Goal: Information Seeking & Learning: Check status

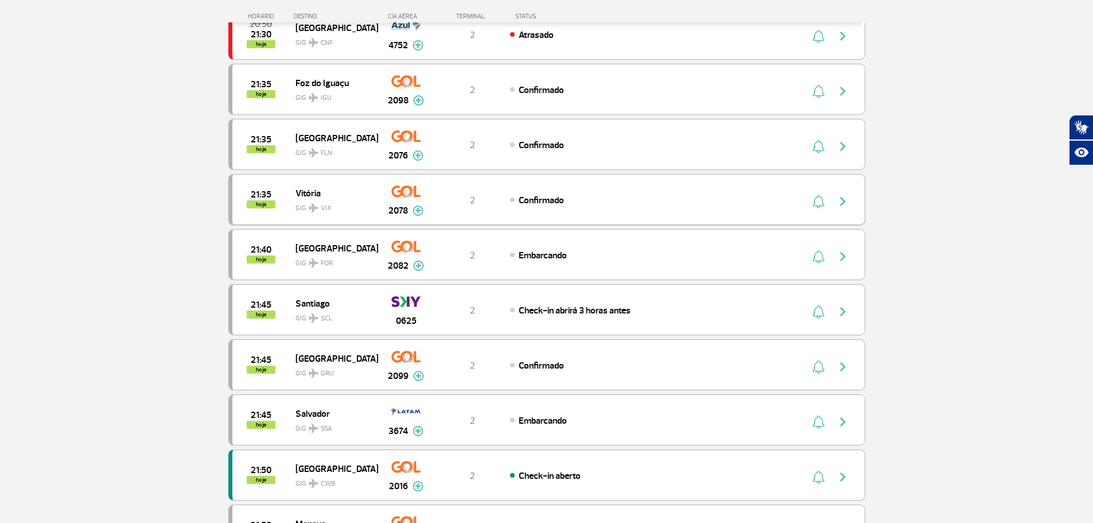
scroll to position [860, 0]
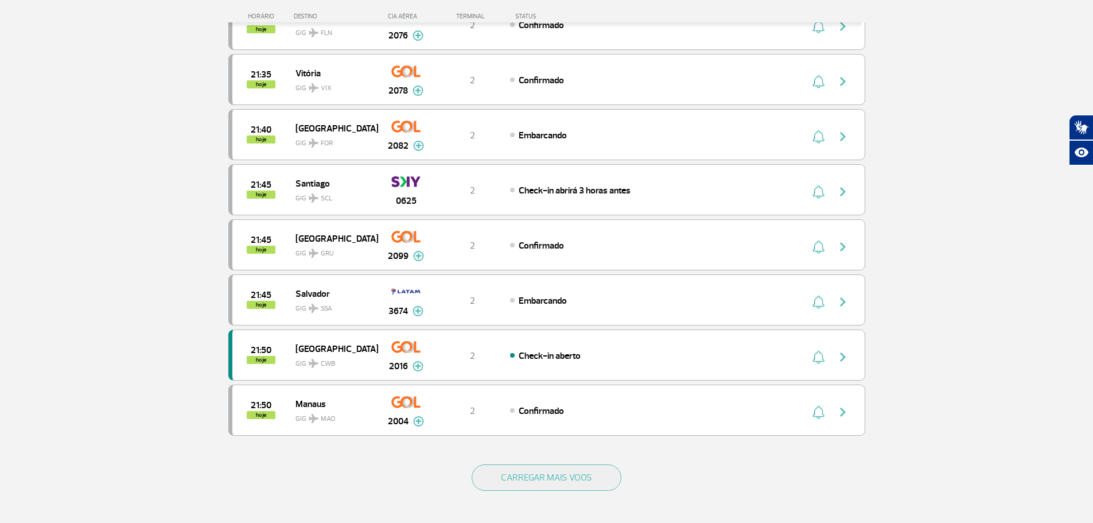
click at [537, 493] on div "CARREGAR MAIS VOOS" at bounding box center [546, 496] width 637 height 92
click at [542, 476] on button "CARREGAR MAIS VOOS" at bounding box center [547, 477] width 150 height 26
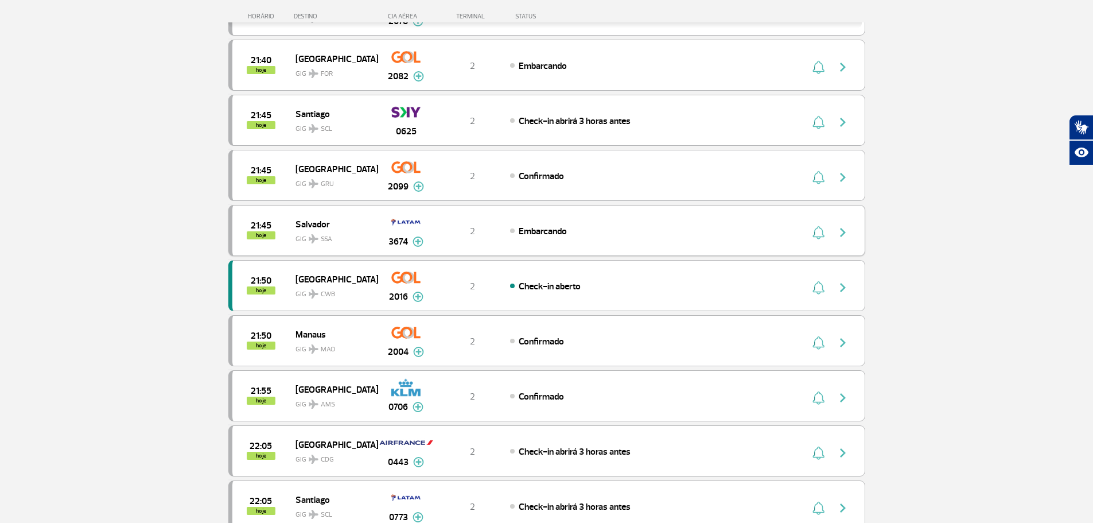
scroll to position [1033, 0]
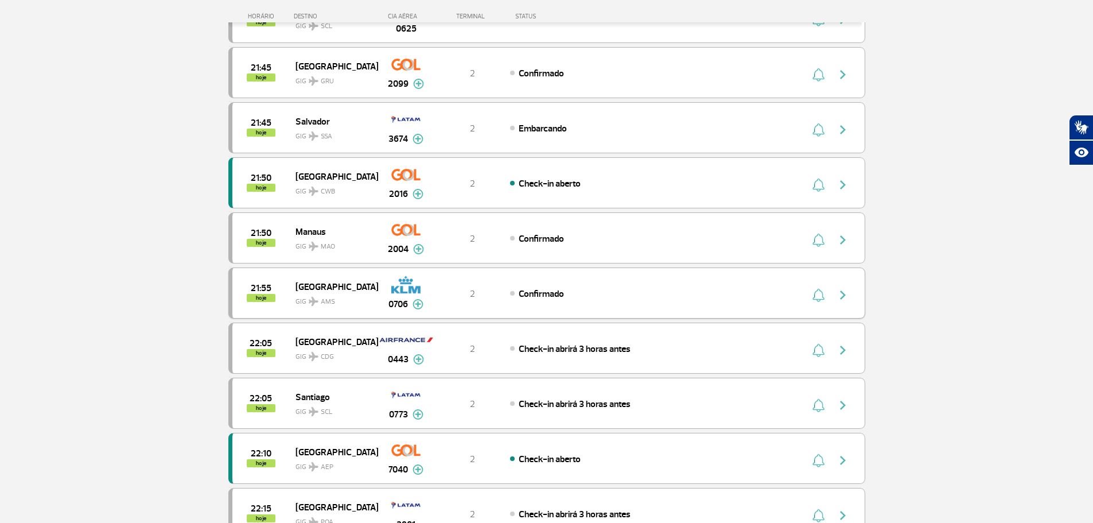
click at [850, 298] on button "button" at bounding box center [845, 293] width 26 height 18
